Goal: Find specific page/section: Find specific page/section

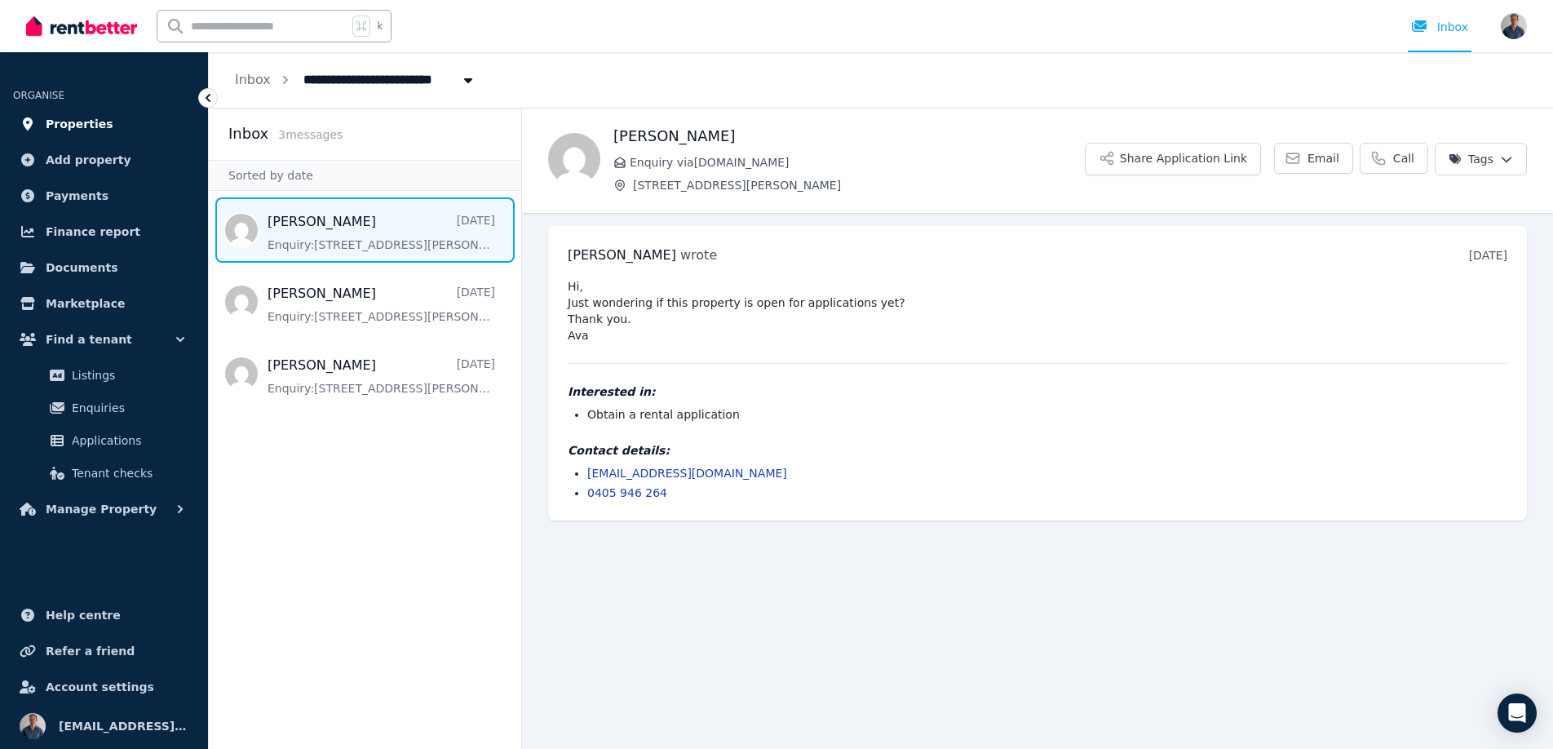
click at [110, 112] on link "Properties" at bounding box center [104, 124] width 182 height 33
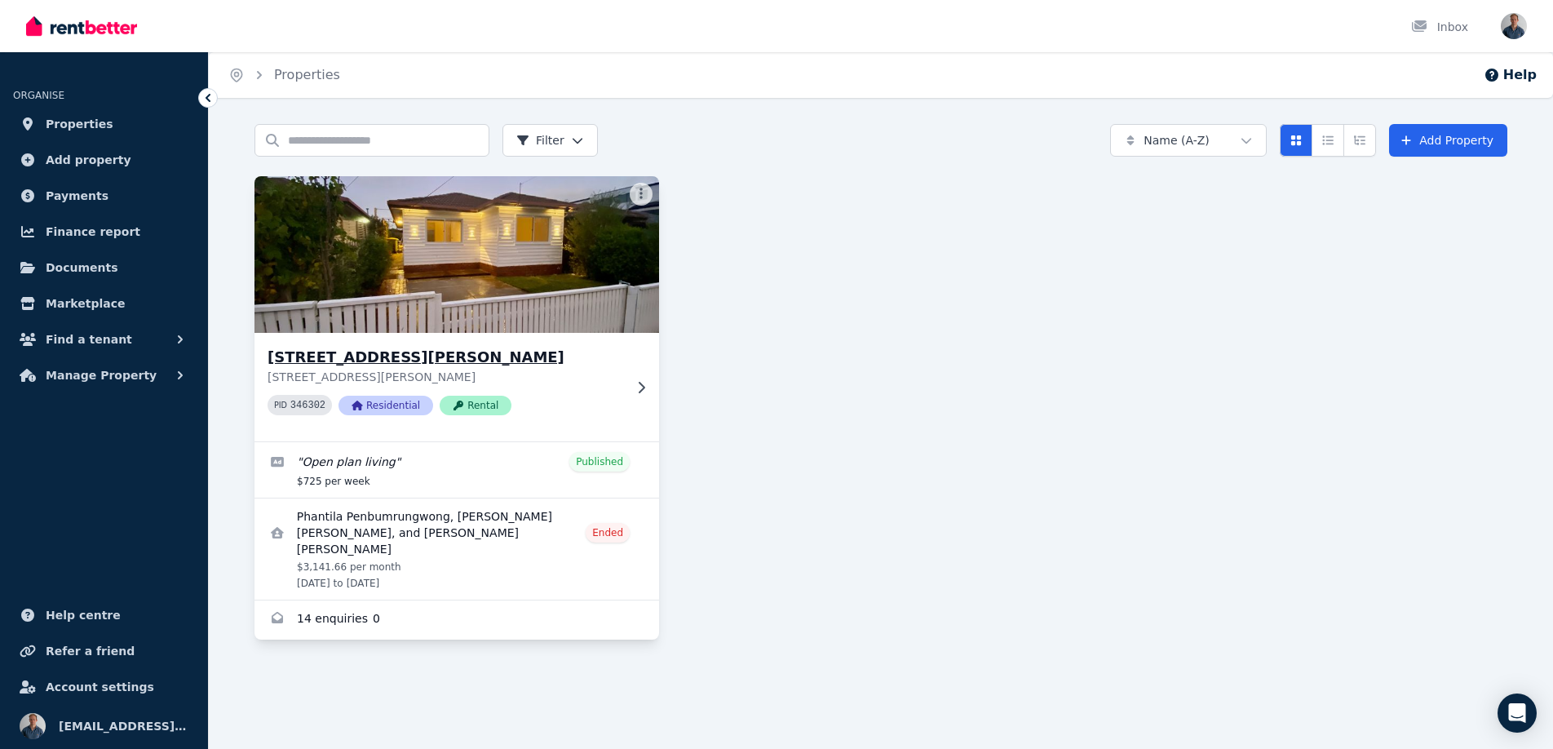
click at [648, 390] on icon at bounding box center [641, 387] width 16 height 13
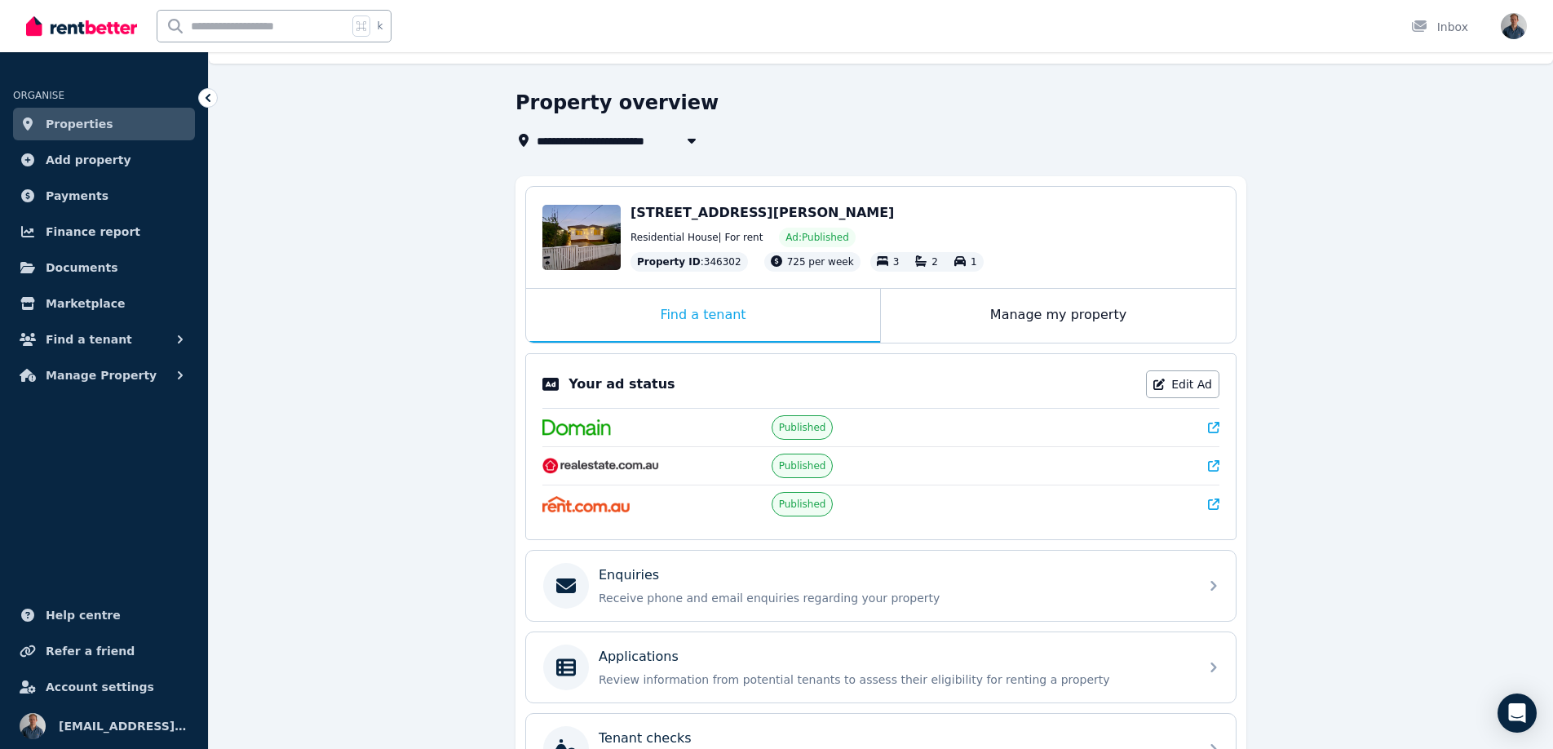
scroll to position [35, 0]
click at [804, 470] on span "Published" at bounding box center [802, 464] width 47 height 13
click at [1220, 466] on div "Your ad status Edit Ad Published Published Published" at bounding box center [880, 445] width 711 height 187
click at [1214, 462] on icon at bounding box center [1213, 464] width 11 height 11
click at [391, 120] on div "**********" at bounding box center [881, 513] width 1344 height 848
